Goal: Task Accomplishment & Management: Use online tool/utility

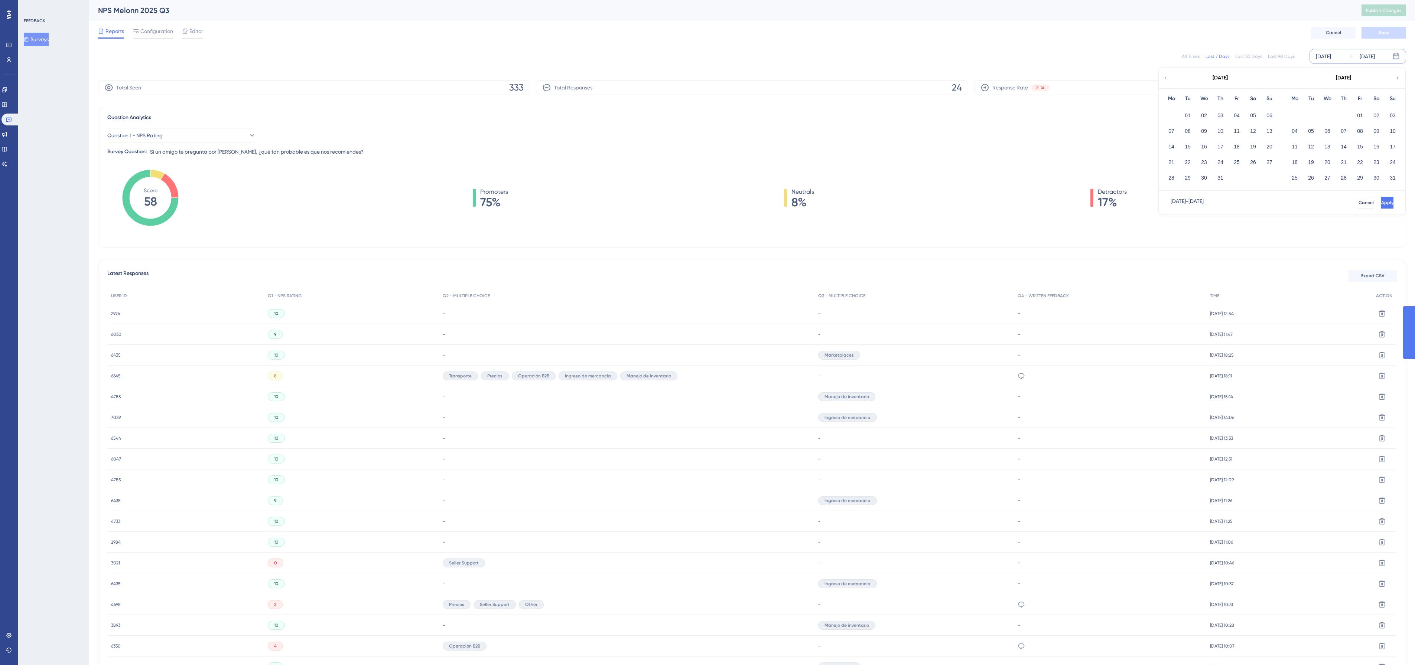
click at [1355, 116] on button "01" at bounding box center [1360, 115] width 13 height 13
click at [1360, 129] on button "12" at bounding box center [1360, 131] width 13 height 13
click at [1381, 201] on span "Apply" at bounding box center [1387, 203] width 12 height 6
click at [1375, 278] on span "Export CSV" at bounding box center [1372, 276] width 23 height 6
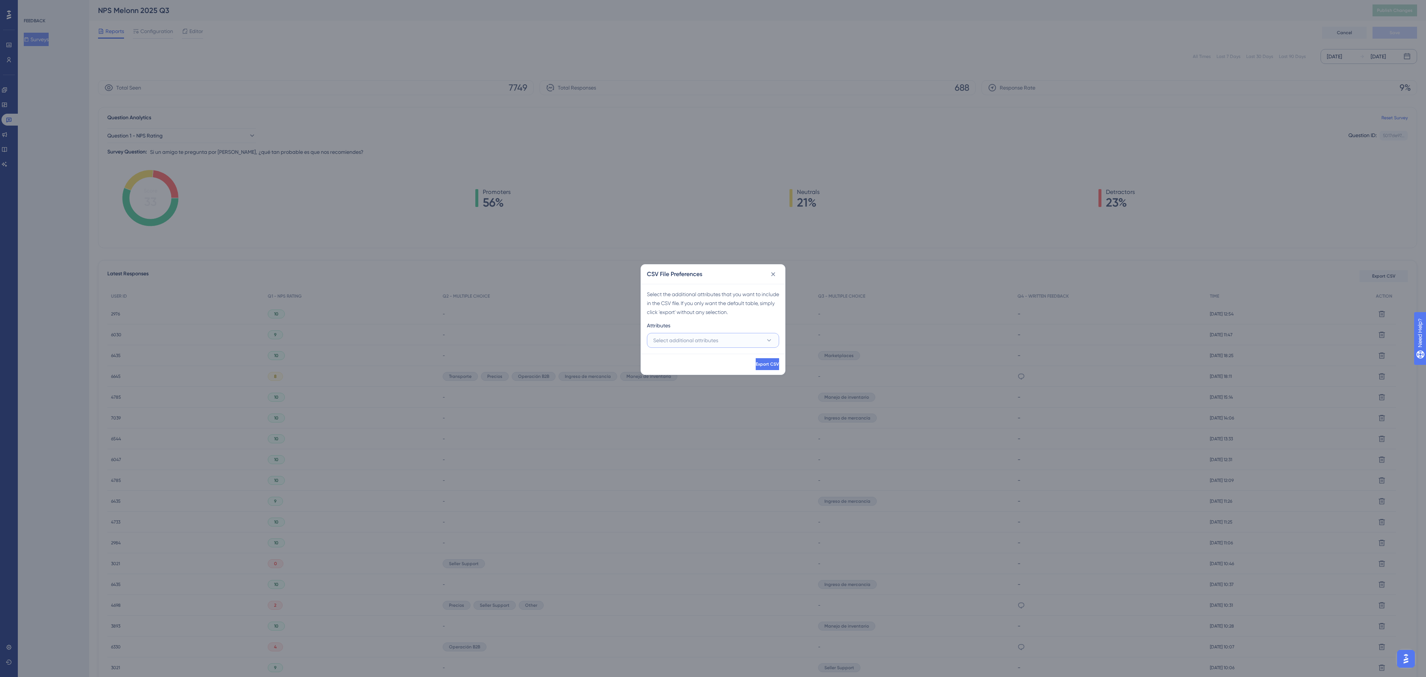
click at [735, 338] on button "Select additional attributes" at bounding box center [713, 340] width 132 height 15
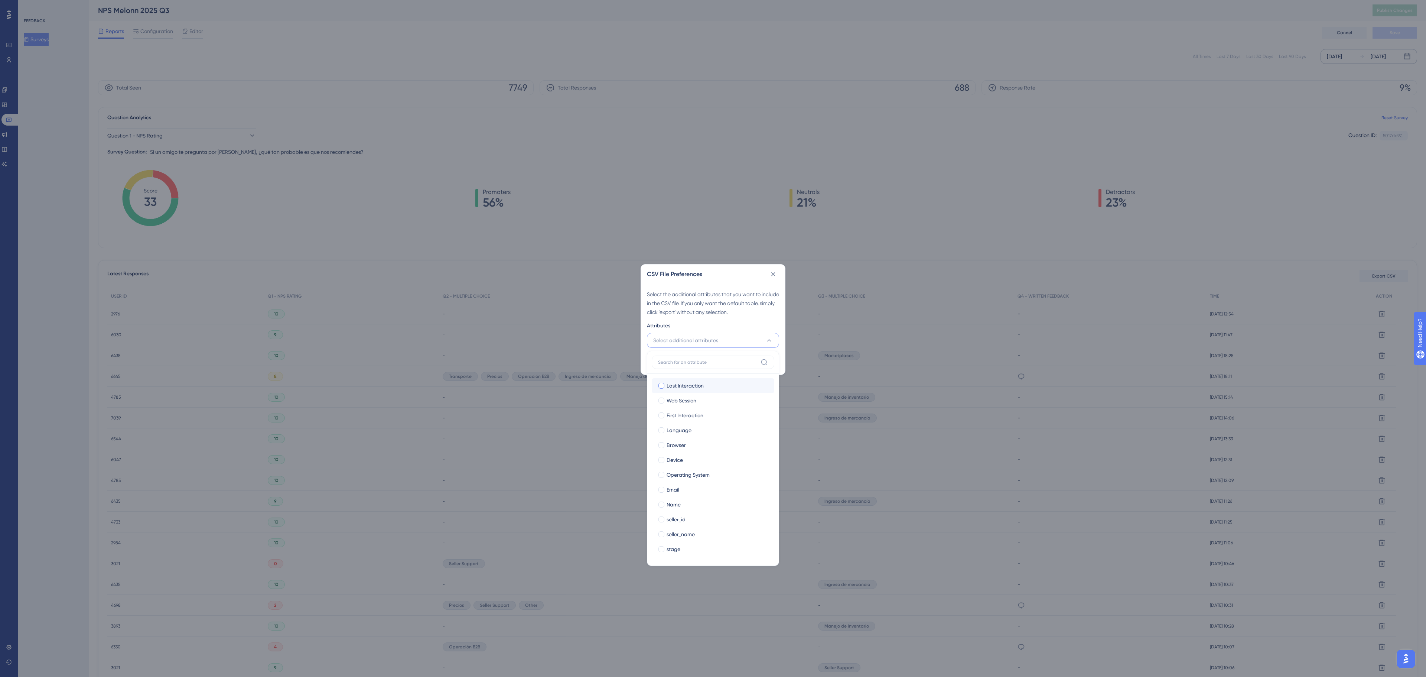
click at [710, 388] on div "Last Interaction" at bounding box center [718, 385] width 102 height 9
checkbox input "true"
click at [690, 405] on span "Web Session" at bounding box center [682, 400] width 30 height 9
checkbox input "true"
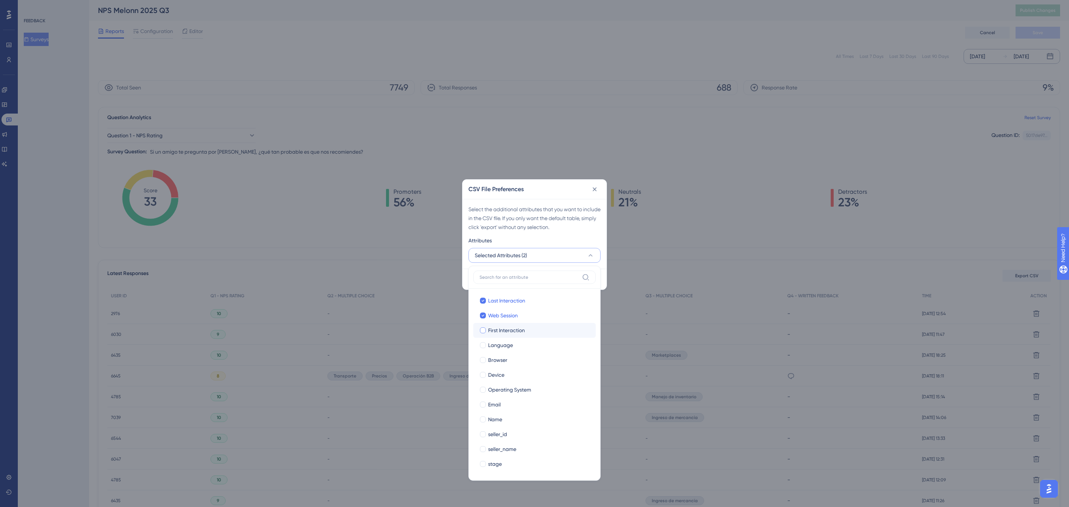
drag, startPoint x: 495, startPoint y: 326, endPoint x: 494, endPoint y: 336, distance: 10.1
click at [495, 326] on label "First Interaction First Interaction" at bounding box center [534, 330] width 123 height 15
click at [483, 330] on input "First Interaction" at bounding box center [483, 330] width 0 height 0
drag, startPoint x: 493, startPoint y: 342, endPoint x: 494, endPoint y: 363, distance: 20.8
click at [493, 343] on span "Language" at bounding box center [500, 345] width 25 height 9
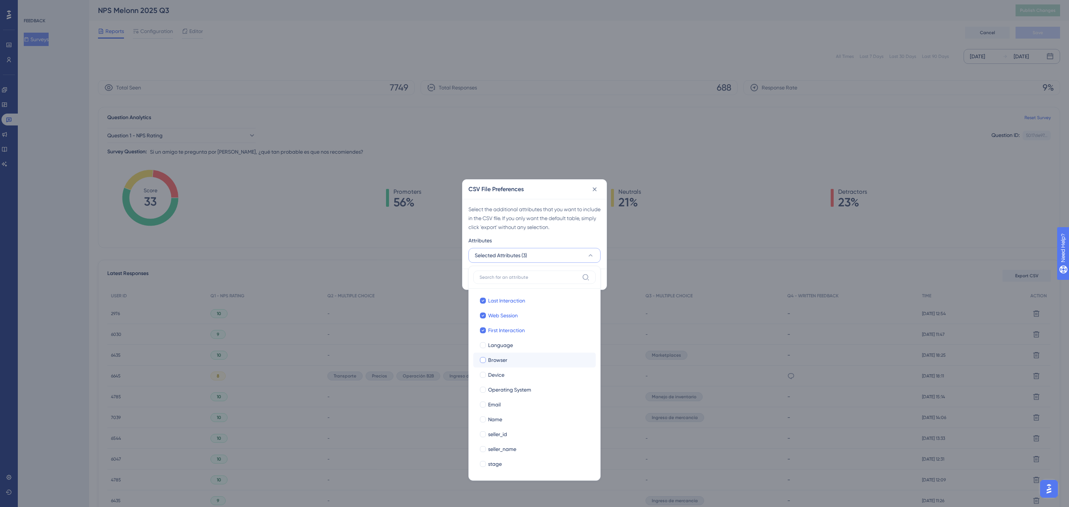
checkbox input "true"
click at [494, 364] on span "Browser" at bounding box center [497, 360] width 19 height 9
checkbox input "true"
click at [494, 377] on span "Device" at bounding box center [496, 375] width 16 height 9
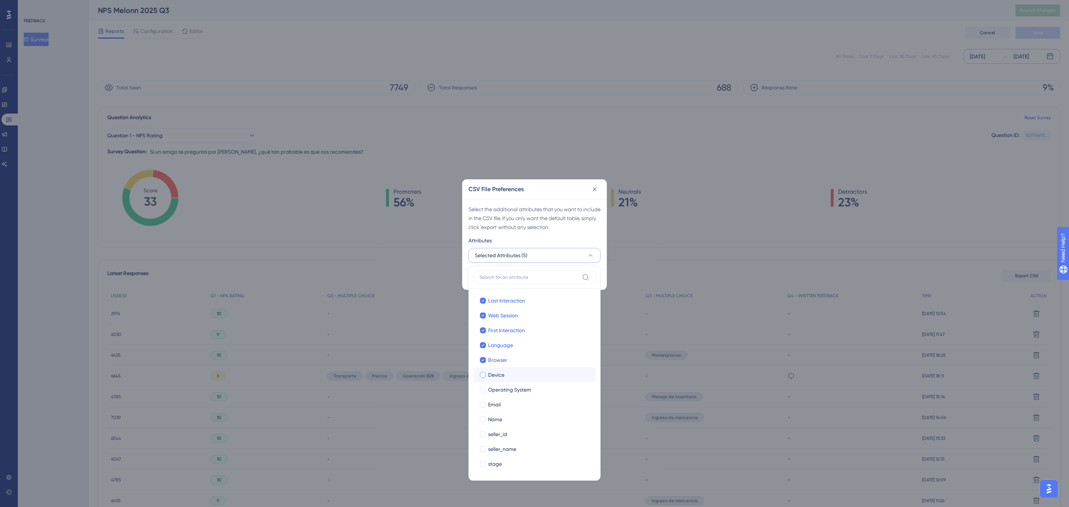
checkbox input "true"
click at [495, 391] on span "Operating System" at bounding box center [509, 389] width 43 height 9
checkbox input "true"
click at [494, 413] on label "Name Name" at bounding box center [534, 419] width 123 height 15
click at [483, 420] on input "Name" at bounding box center [483, 420] width 0 height 0
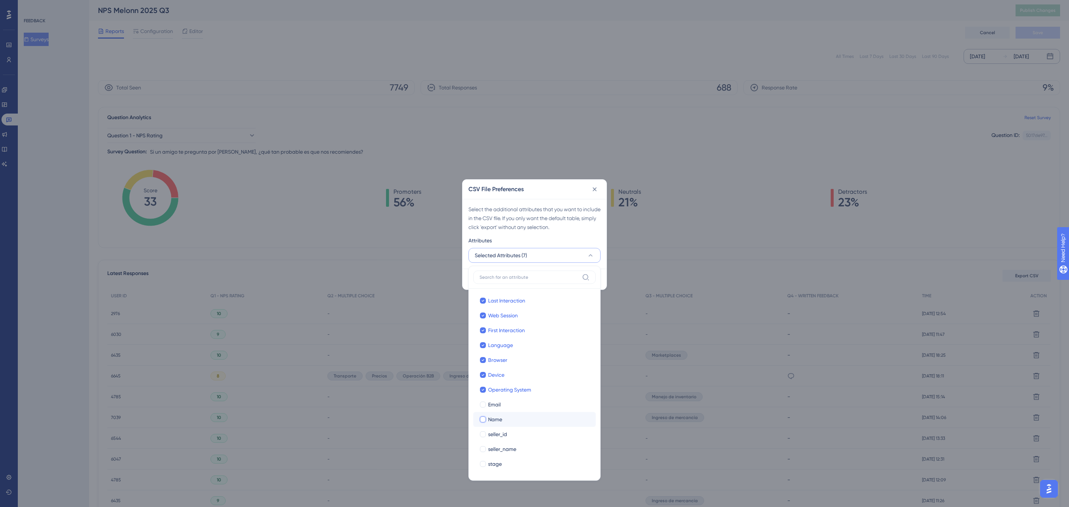
checkbox input "false"
drag, startPoint x: 494, startPoint y: 408, endPoint x: 495, endPoint y: 418, distance: 10.1
click at [494, 407] on span "Email" at bounding box center [494, 404] width 13 height 9
checkbox input "true"
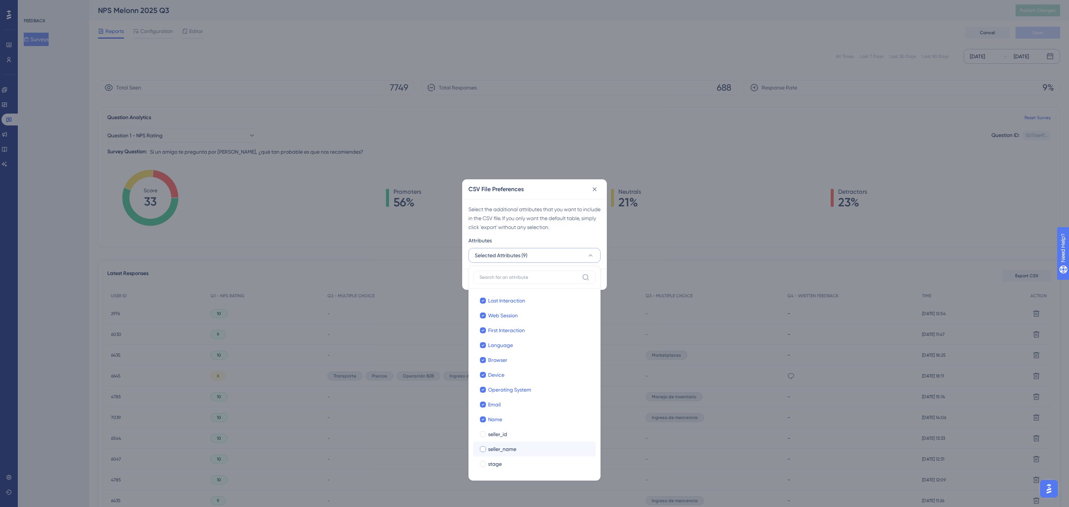
click at [502, 442] on label "seller_name seller_name" at bounding box center [534, 449] width 123 height 15
click at [483, 449] on input "seller_name" at bounding box center [483, 449] width 0 height 0
checkbox input "false"
click at [500, 434] on span "seller_id" at bounding box center [497, 434] width 19 height 9
checkbox input "true"
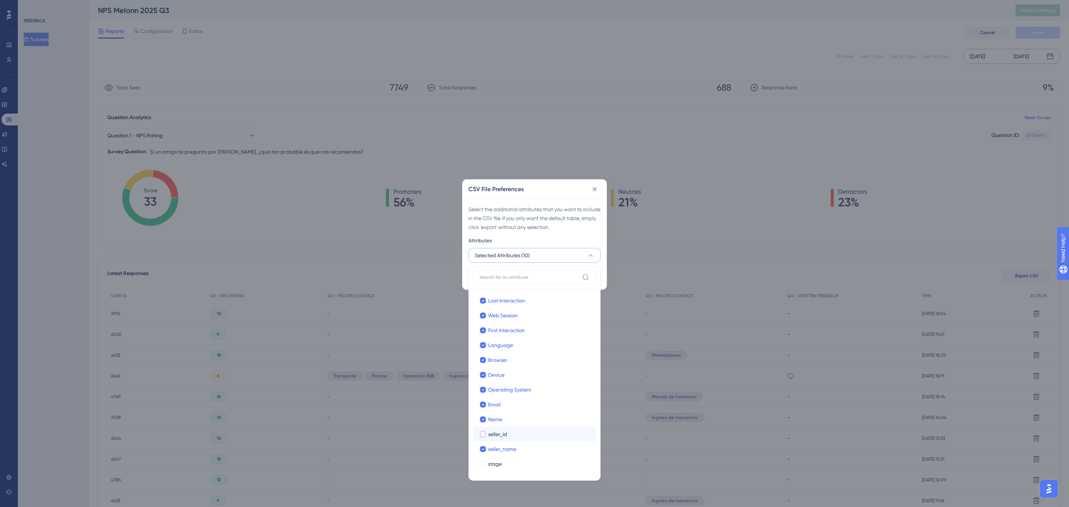
checkbox input "true"
click at [498, 462] on span "stage" at bounding box center [495, 464] width 14 height 9
checkbox input "true"
click at [561, 234] on div "Select the additional attributes that you want to include in the CSV file. If y…" at bounding box center [535, 234] width 144 height 70
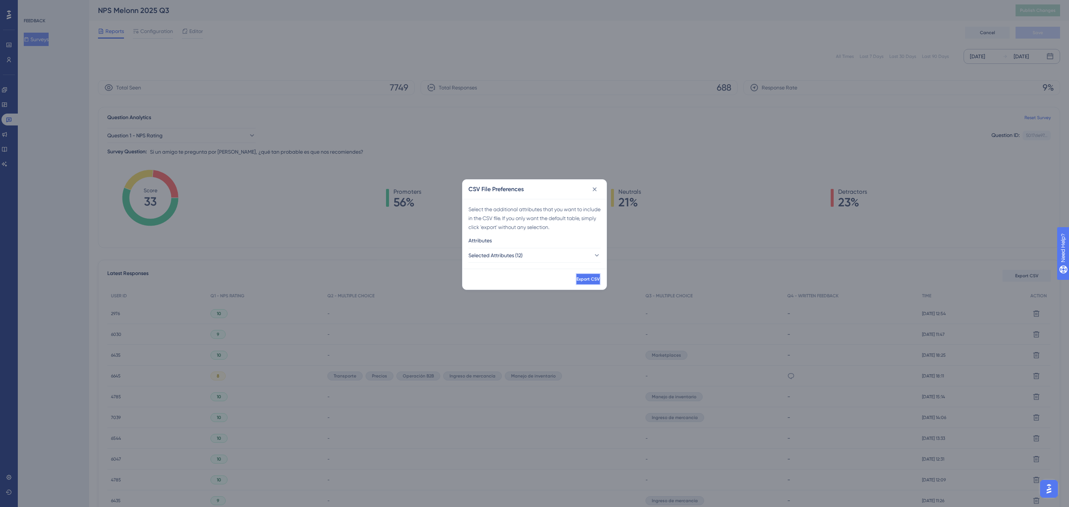
click at [577, 277] on span "Export CSV" at bounding box center [588, 279] width 23 height 6
